Goal: Information Seeking & Learning: Learn about a topic

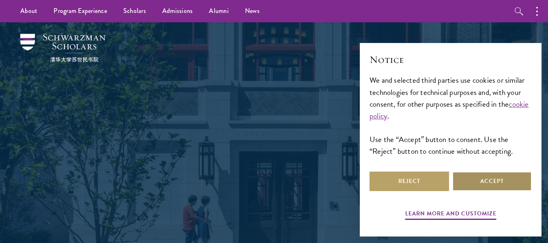
click at [491, 181] on button "Accept" at bounding box center [492, 181] width 80 height 19
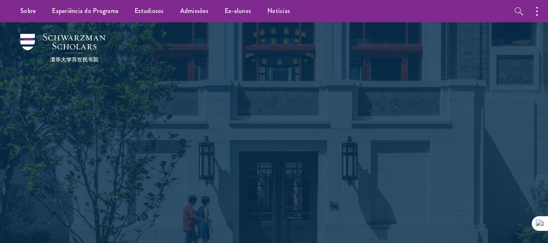
click at [493, 180] on div "Molde o futuro. O Schwarzman Scholars é um prestigiado programa de mestrado de …" at bounding box center [274, 147] width 467 height 250
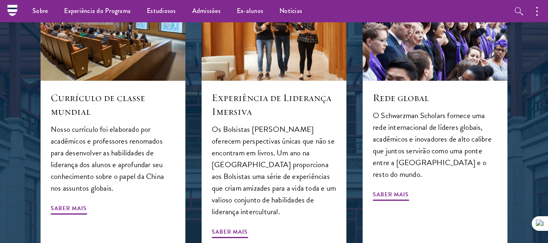
scroll to position [568, 0]
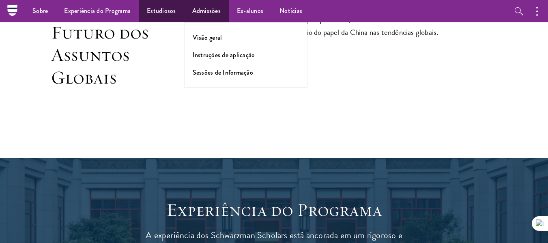
drag, startPoint x: 158, startPoint y: 19, endPoint x: 196, endPoint y: 9, distance: 39.9
click at [158, 20] on link "Estudiosos" at bounding box center [161, 11] width 45 height 22
click at [158, 41] on h2 "Moldando o Futuro dos Assuntos Globais" at bounding box center [114, 44] width 126 height 90
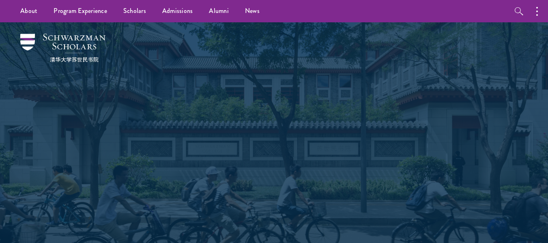
drag, startPoint x: 0, startPoint y: 0, endPoint x: 303, endPoint y: 119, distance: 325.6
click at [303, 119] on div "Scholars Join a diverse community committed to global progress." at bounding box center [274, 137] width 280 height 162
drag, startPoint x: 303, startPoint y: 119, endPoint x: 291, endPoint y: 32, distance: 87.7
click at [291, 32] on div "Scholars Join a diverse community committed to global progress." at bounding box center [274, 136] width 467 height 229
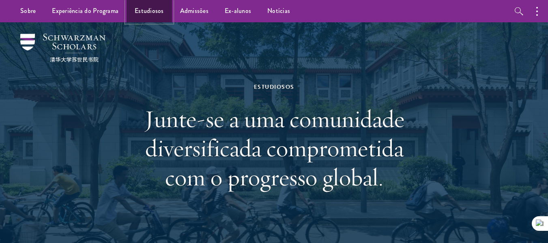
click at [149, 13] on font "Estudiosos" at bounding box center [149, 10] width 29 height 9
